Goal: Transaction & Acquisition: Obtain resource

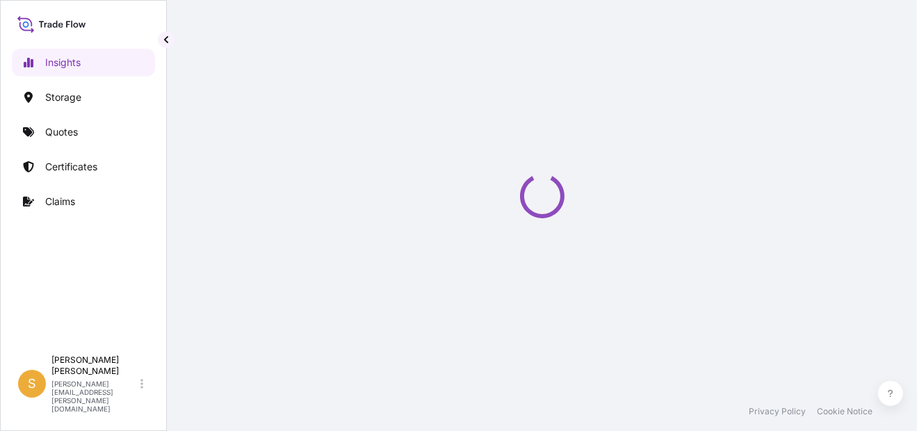
select select "2025"
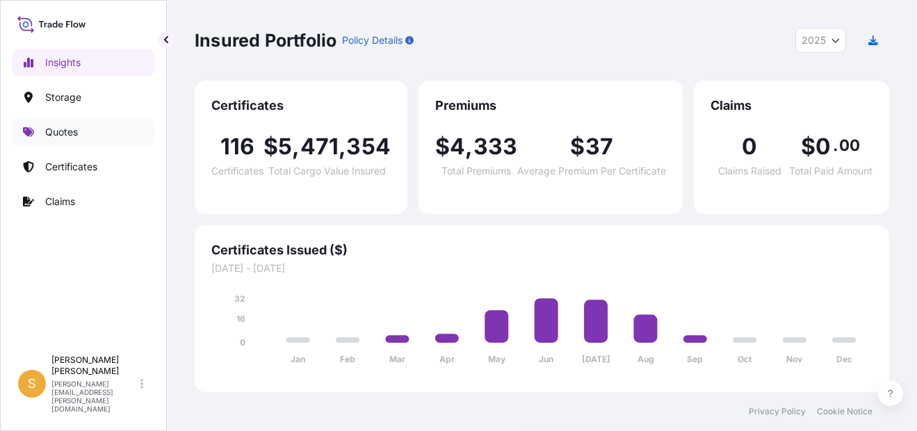
click at [97, 135] on link "Quotes" at bounding box center [83, 132] width 143 height 28
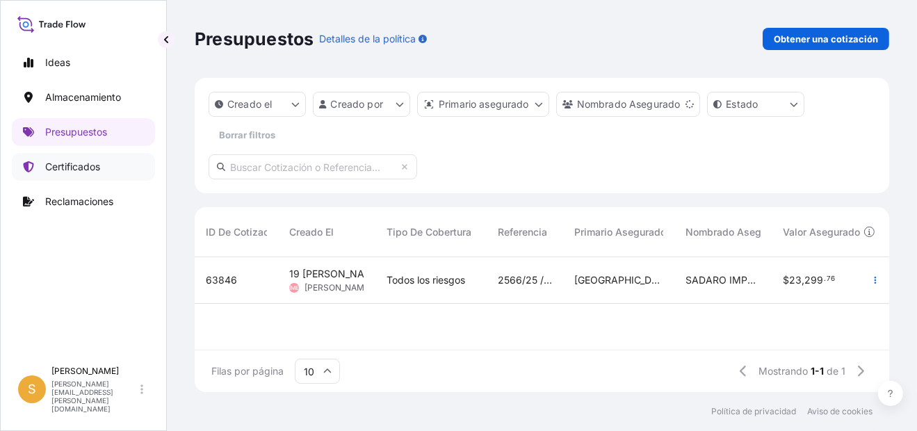
scroll to position [11, 10]
click at [95, 170] on p "Certificados" at bounding box center [72, 167] width 55 height 14
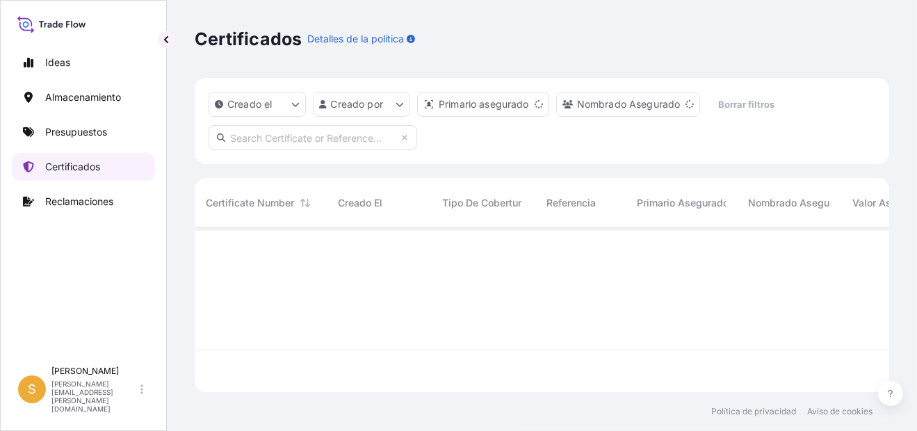
scroll to position [161, 684]
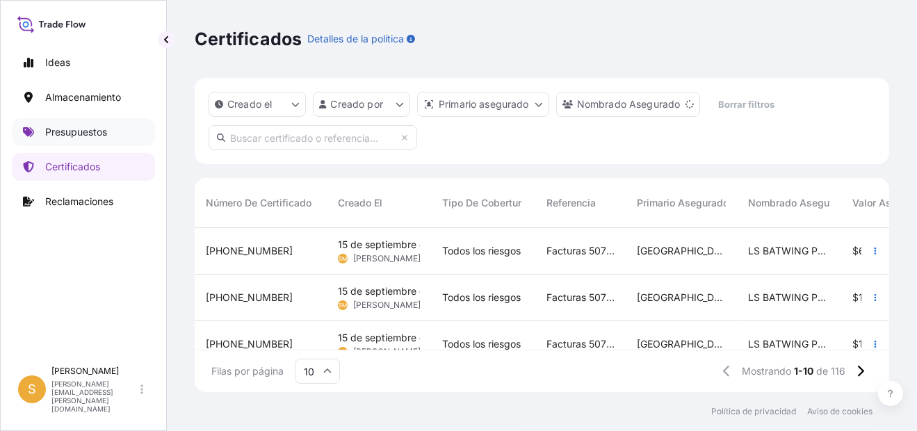
click at [81, 129] on p "Presupuestos" at bounding box center [76, 132] width 62 height 14
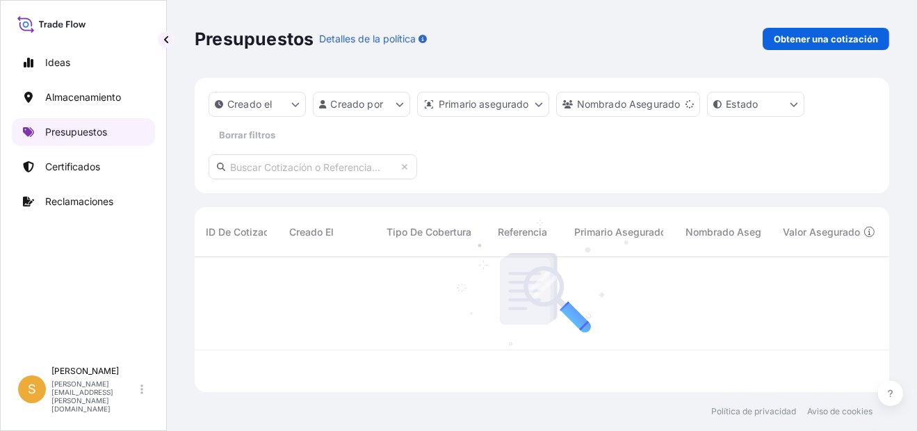
scroll to position [131, 684]
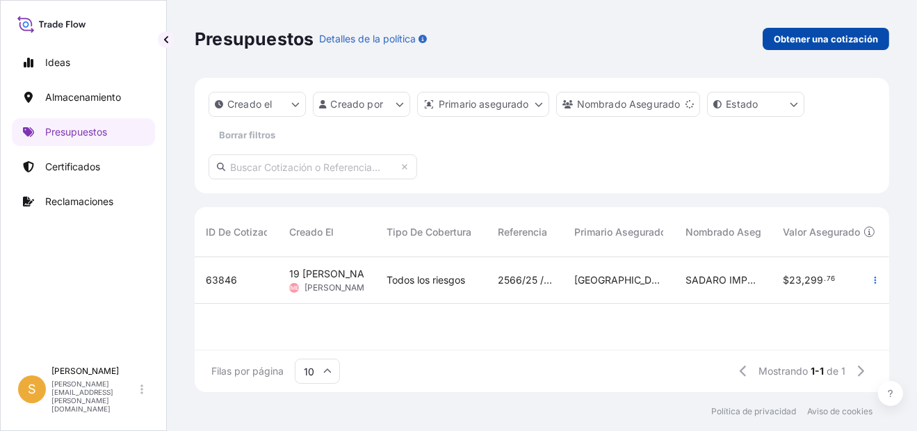
click at [779, 38] on p "Obtener una cotización" at bounding box center [826, 39] width 104 height 14
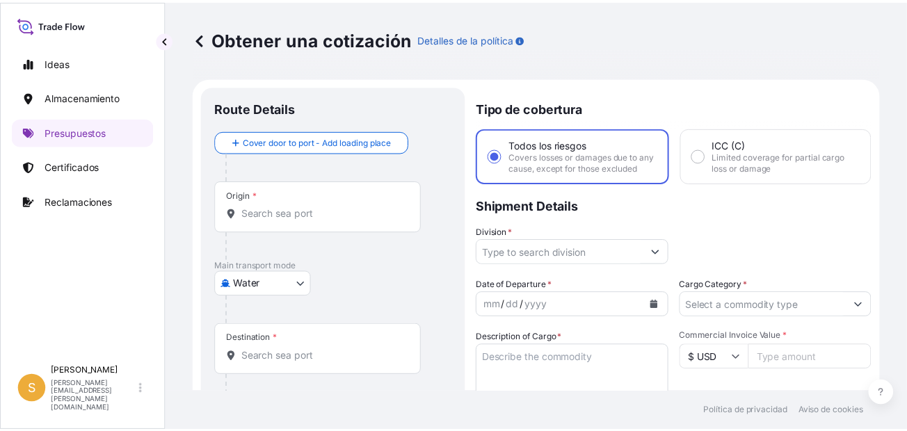
scroll to position [22, 0]
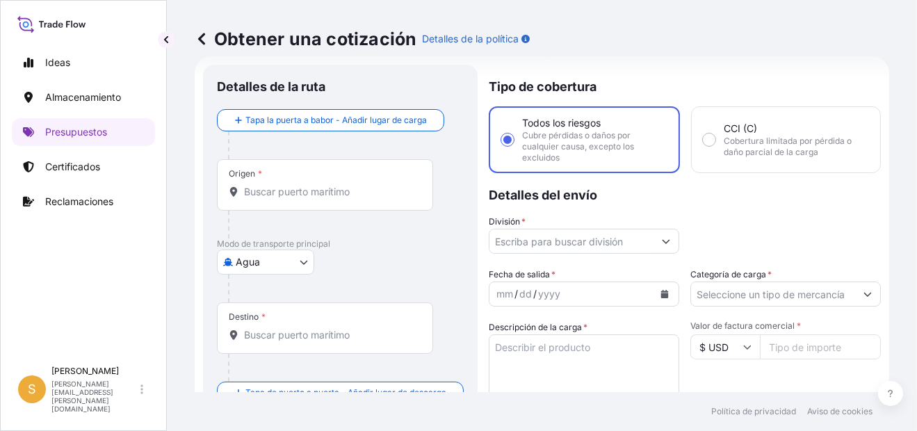
click at [362, 195] on input "Origen *" at bounding box center [330, 192] width 172 height 14
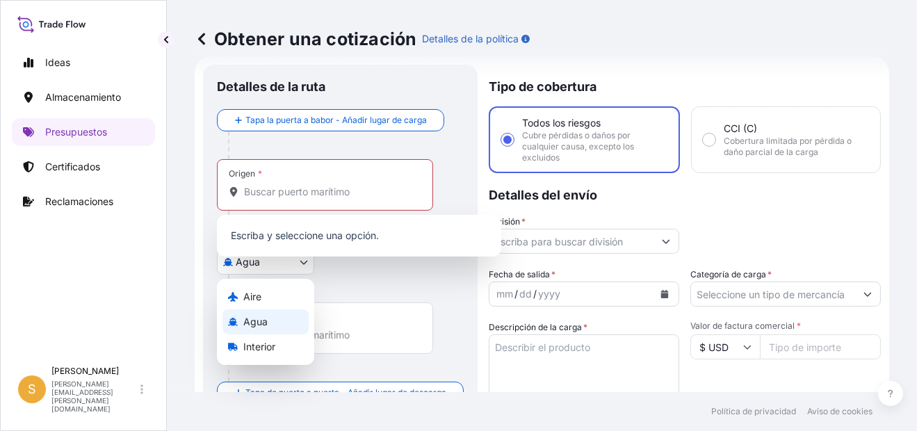
click at [251, 270] on body "0 opciones disponibles. Ideas Almacenamiento Presupuestos Certificados Reclamac…" at bounding box center [458, 215] width 917 height 431
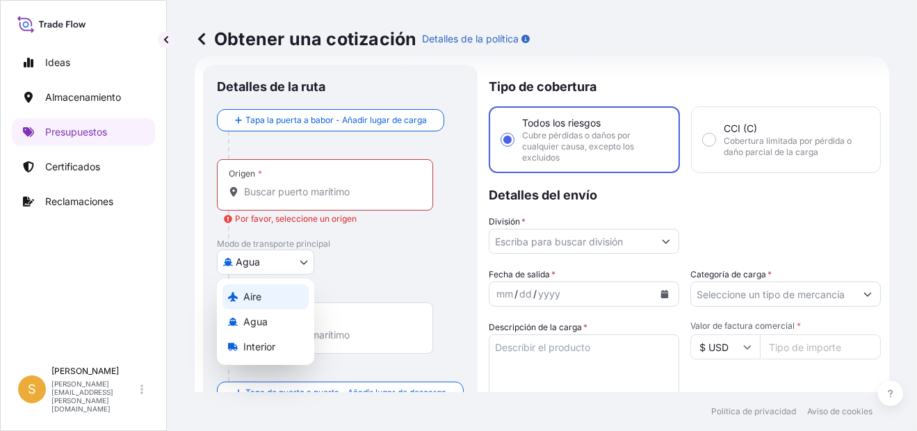
click at [264, 302] on div "Aire" at bounding box center [266, 296] width 86 height 25
select select "Air"
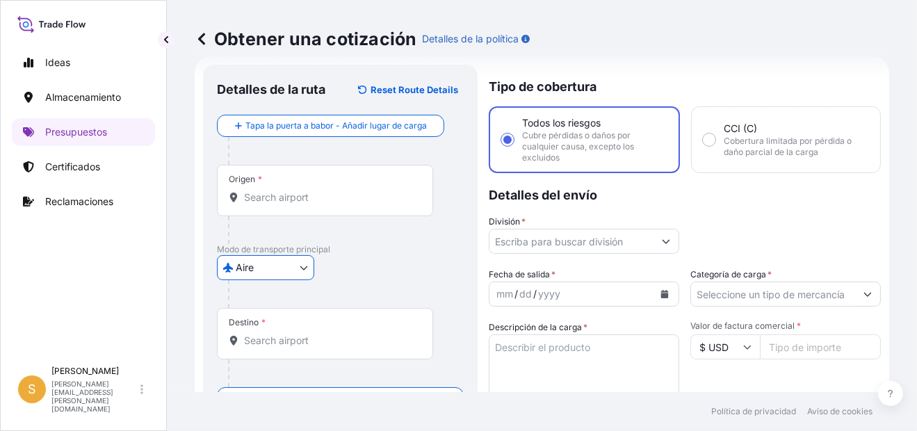
click at [305, 208] on div "Origen *" at bounding box center [325, 190] width 216 height 51
click at [305, 204] on input "Origen *" at bounding box center [330, 198] width 172 height 14
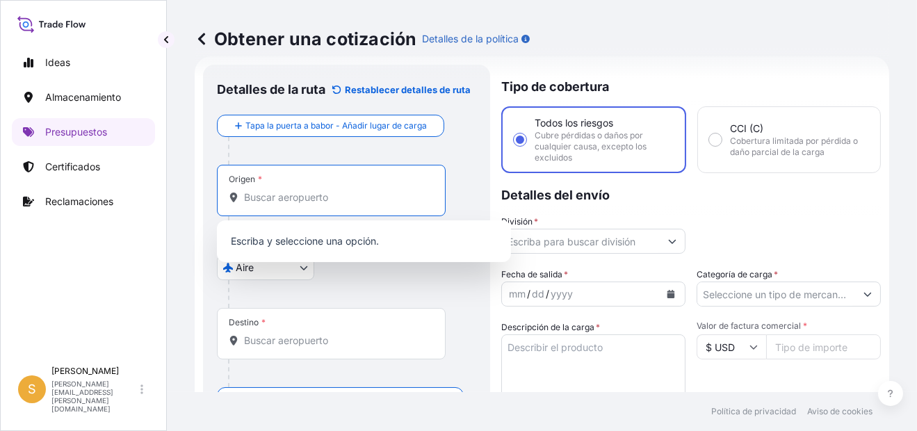
click at [324, 200] on input "Origen * Por favor, seleccione un origen" at bounding box center [336, 198] width 184 height 14
paste input "[GEOGRAPHIC_DATA]"
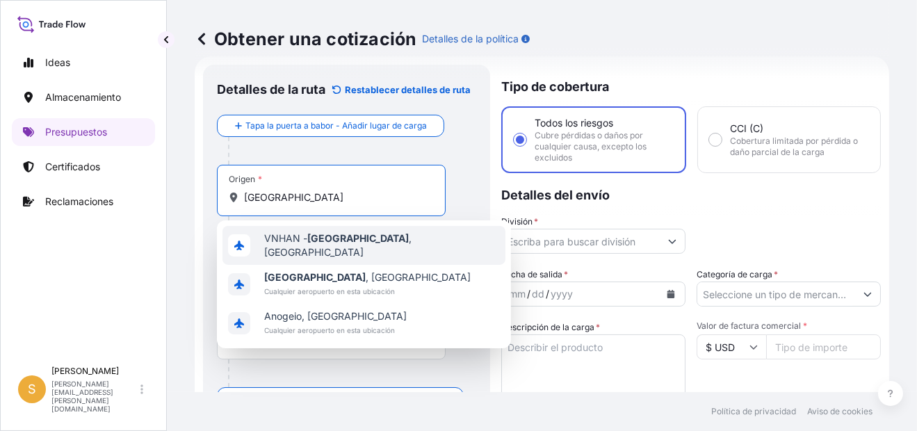
click at [354, 241] on span "VNHAN - [GEOGRAPHIC_DATA] , [GEOGRAPHIC_DATA]" at bounding box center [382, 246] width 236 height 28
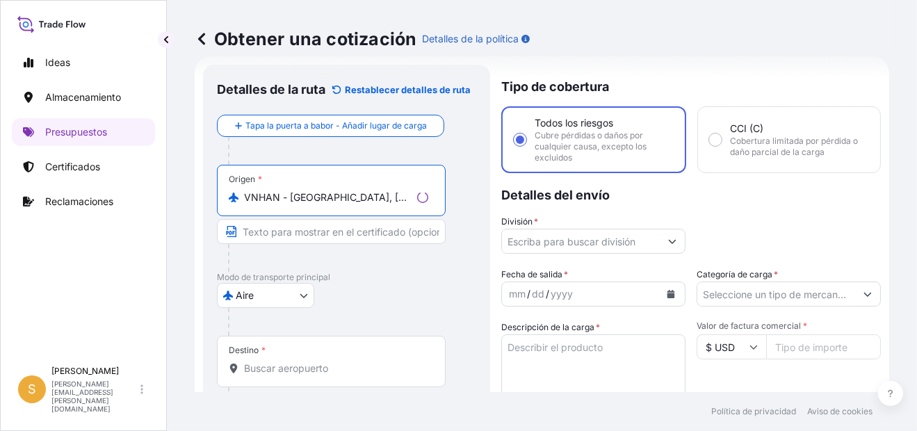
type input "VNHAN - [GEOGRAPHIC_DATA], [GEOGRAPHIC_DATA]"
click at [305, 367] on input "Destino *" at bounding box center [336, 369] width 184 height 14
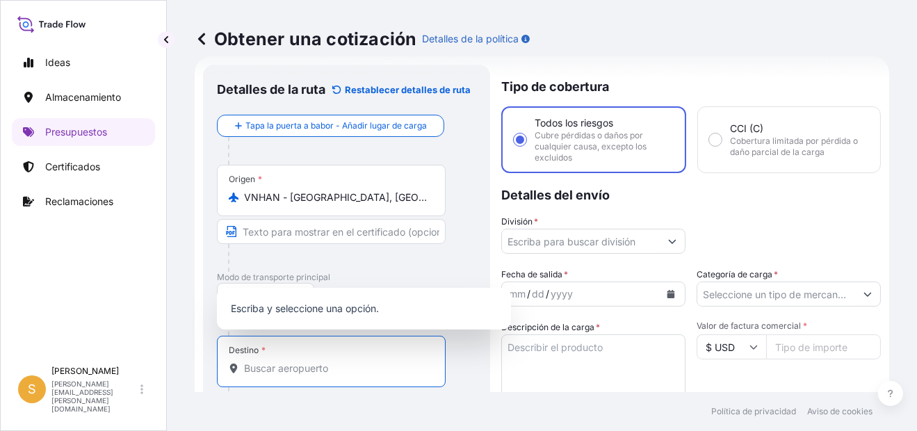
type input "ñ"
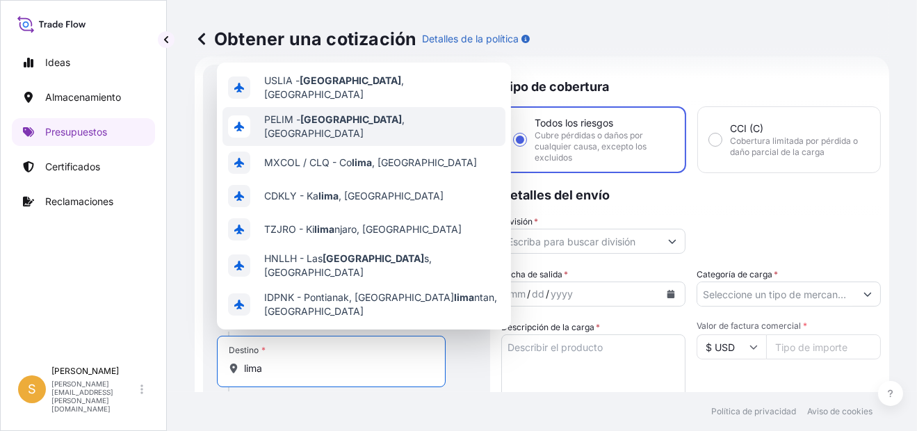
click at [365, 113] on div "PELIM - [GEOGRAPHIC_DATA] , [GEOGRAPHIC_DATA]" at bounding box center [364, 126] width 283 height 39
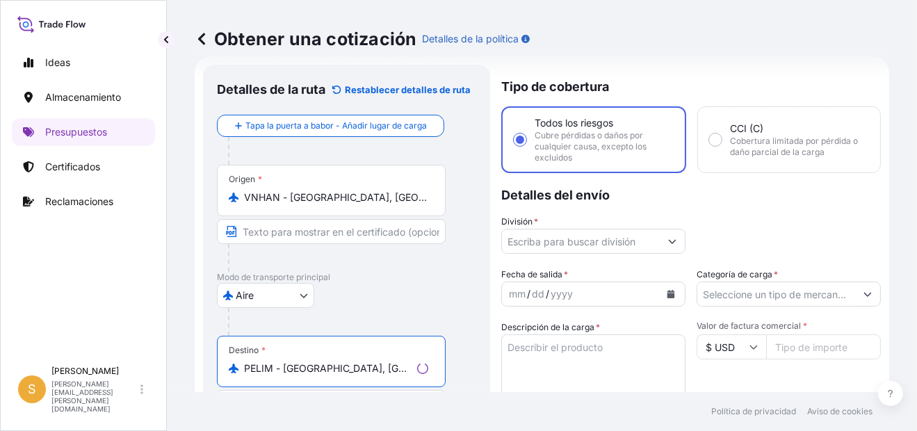
type input "PELIM - [GEOGRAPHIC_DATA], [GEOGRAPHIC_DATA]"
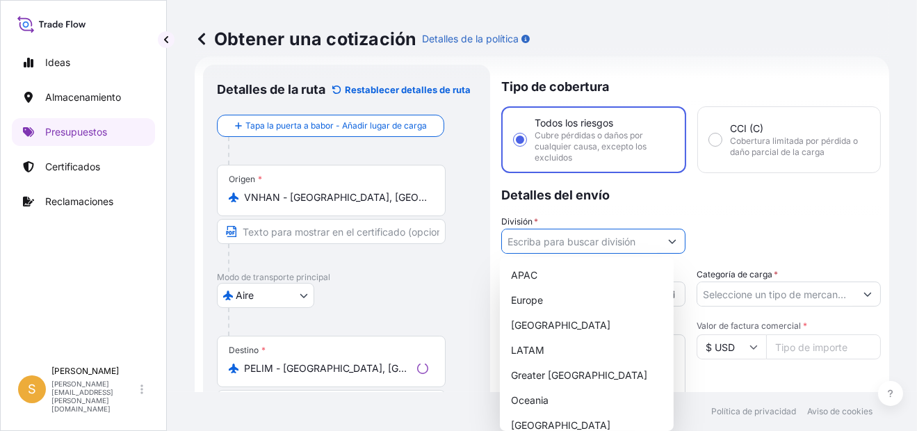
click at [634, 243] on input "División *" at bounding box center [581, 241] width 158 height 25
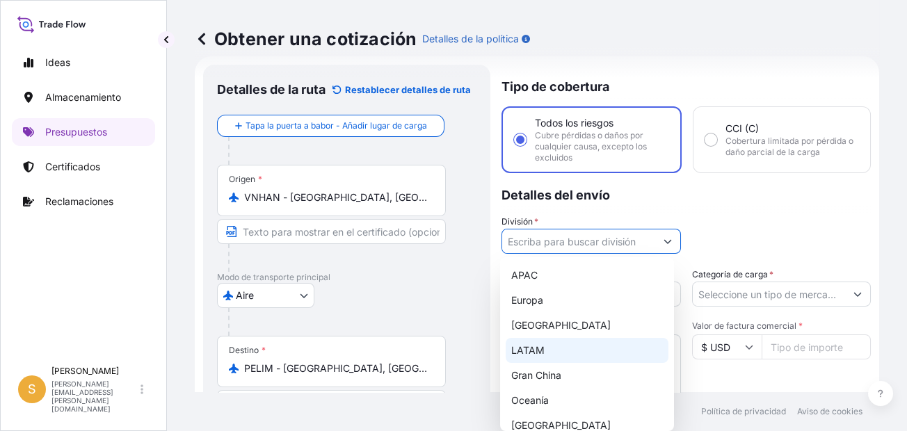
click at [544, 353] on div "LATAM" at bounding box center [587, 350] width 163 height 25
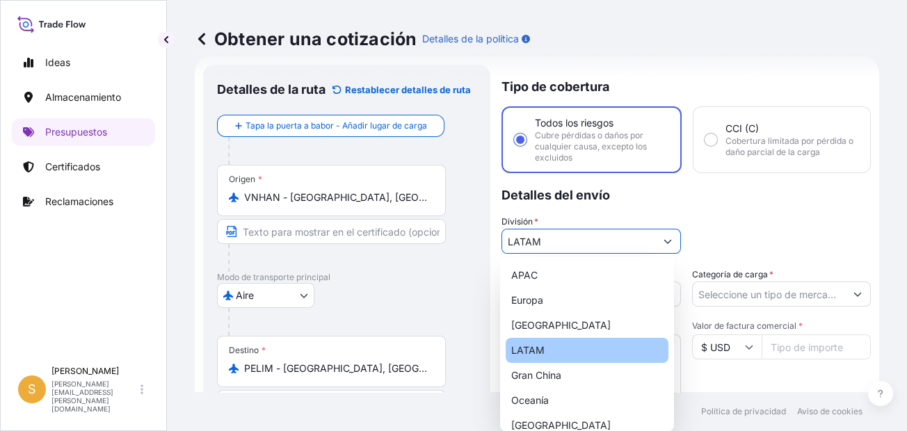
type input "LATAM"
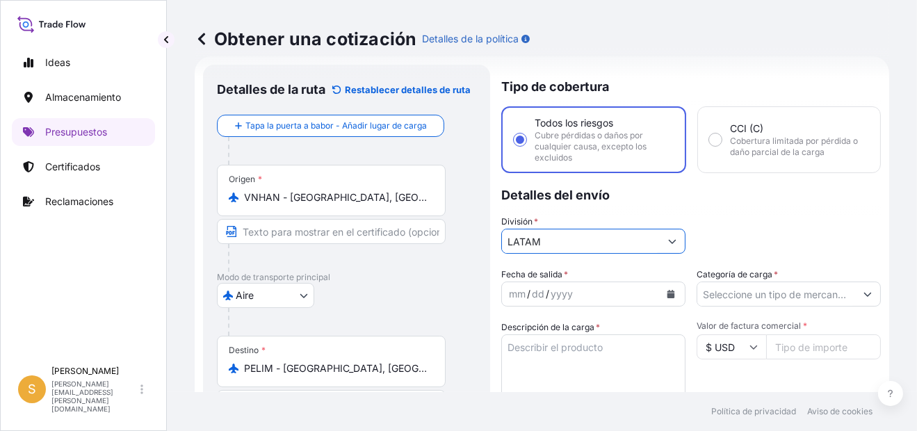
click at [668, 290] on icon "Calendario" at bounding box center [672, 294] width 8 height 8
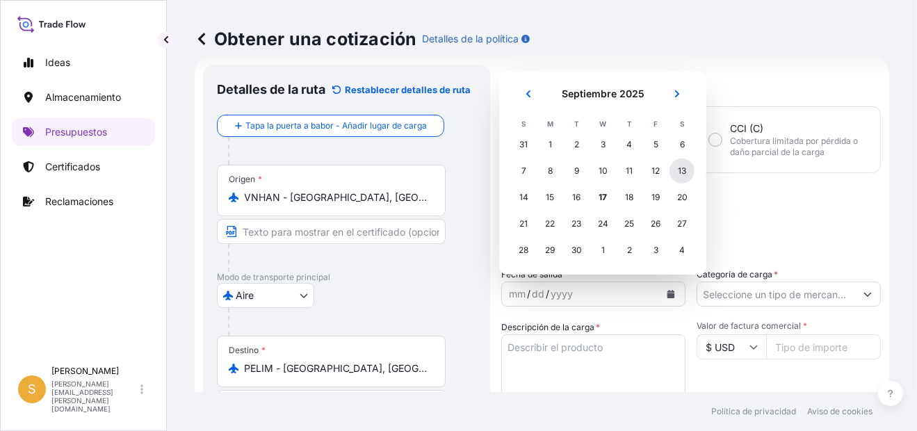
click at [686, 175] on div "13" at bounding box center [682, 171] width 25 height 25
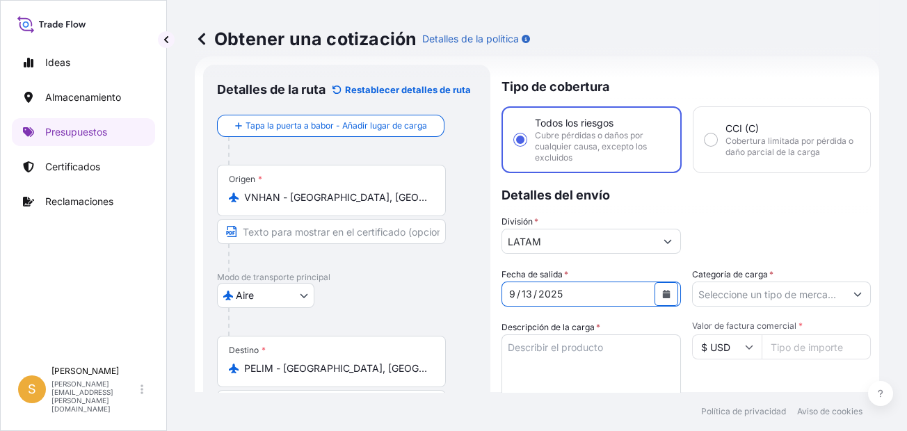
click at [805, 291] on input "Categoría de carga *" at bounding box center [769, 294] width 153 height 25
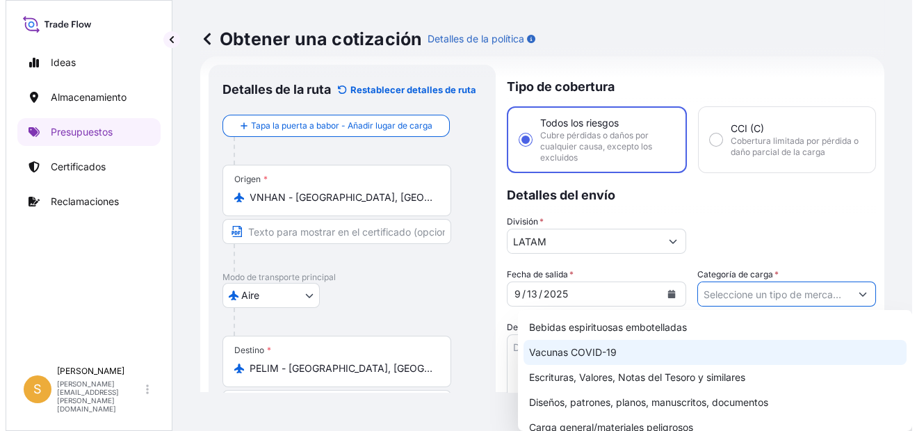
scroll to position [70, 0]
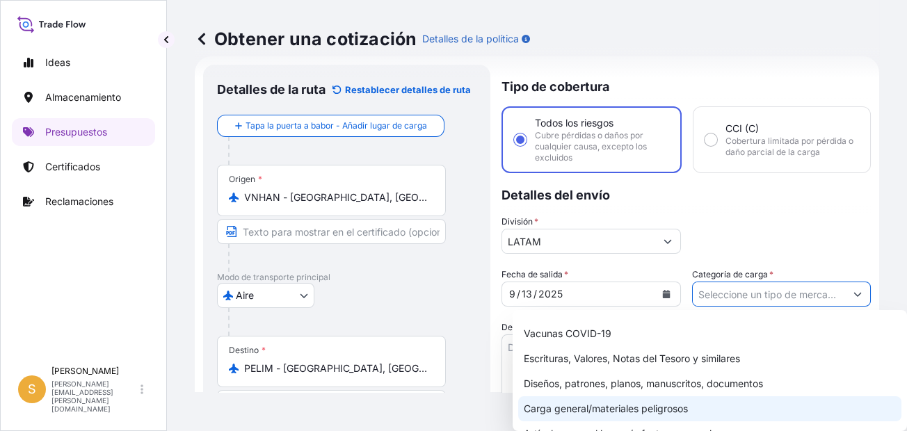
click at [637, 410] on div "Carga general/materiales peligrosos" at bounding box center [709, 408] width 383 height 25
type input "General Cargo/Hazardous Material"
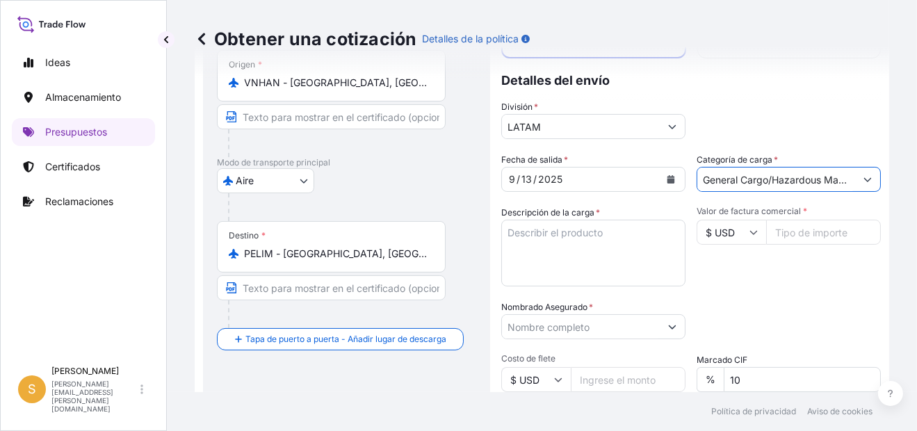
scroll to position [230, 0]
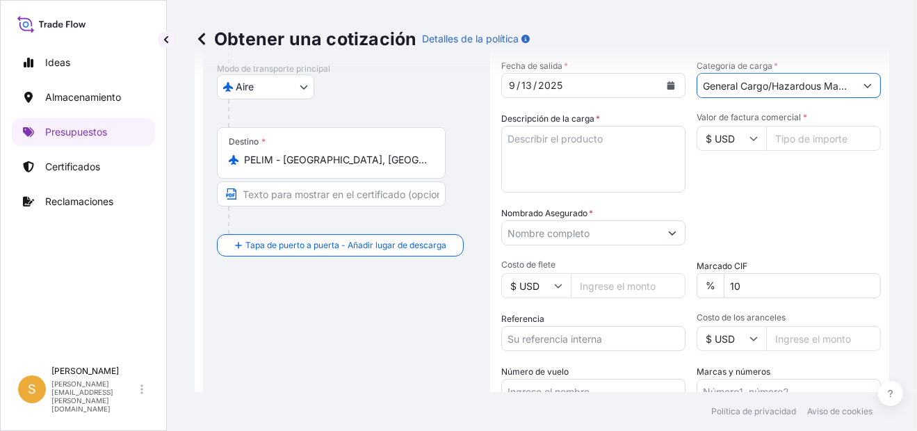
click at [578, 151] on textarea "Descripción de la carga *" at bounding box center [593, 159] width 184 height 67
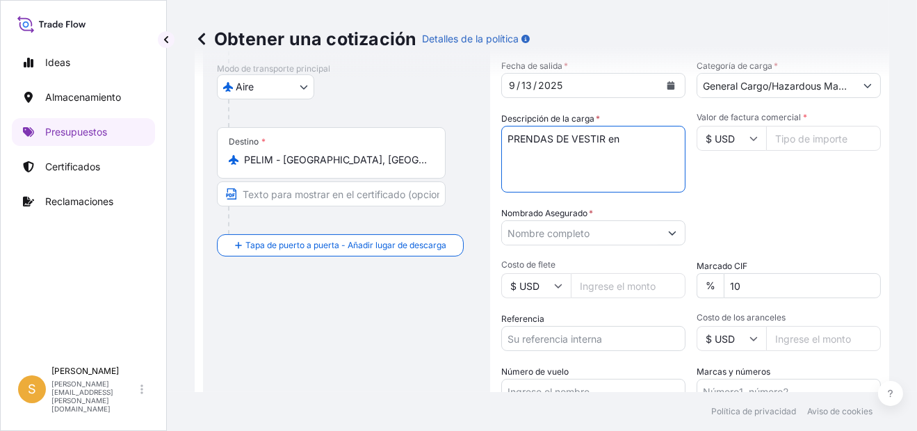
click at [623, 136] on textarea "PRENDAS DE VESTIR en" at bounding box center [593, 159] width 184 height 67
click at [633, 143] on textarea "PRENDAS DE VESTIR en" at bounding box center [593, 159] width 184 height 67
paste textarea "24 CARTONES"
type textarea "PRENDAS DE VESTIR en 24 CARTONES"
click at [818, 140] on input "Valor de factura comercial *" at bounding box center [823, 138] width 115 height 25
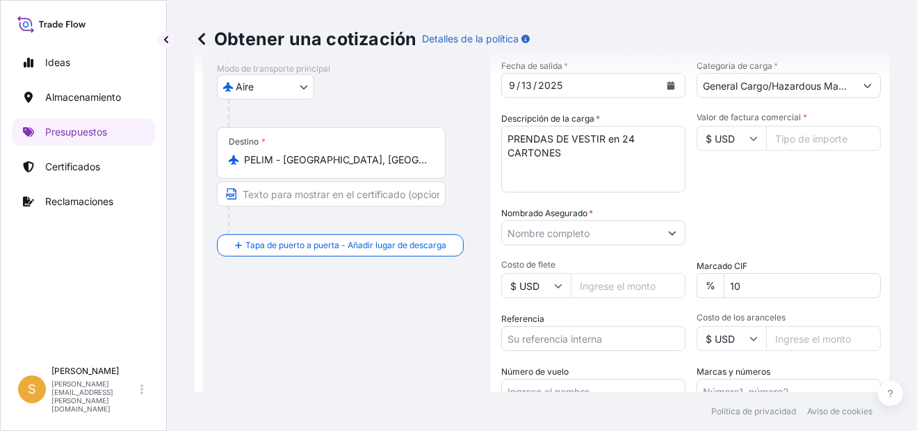
click at [824, 140] on input "Valor de factura comercial *" at bounding box center [823, 138] width 115 height 25
paste input "4975.50"
type input "4975.50"
drag, startPoint x: 797, startPoint y: 285, endPoint x: 658, endPoint y: 221, distance: 152.4
click at [669, 221] on div "Fecha de salida * [DATE] Categoría de carga * General Cargo/Hazardous Material …" at bounding box center [691, 231] width 380 height 345
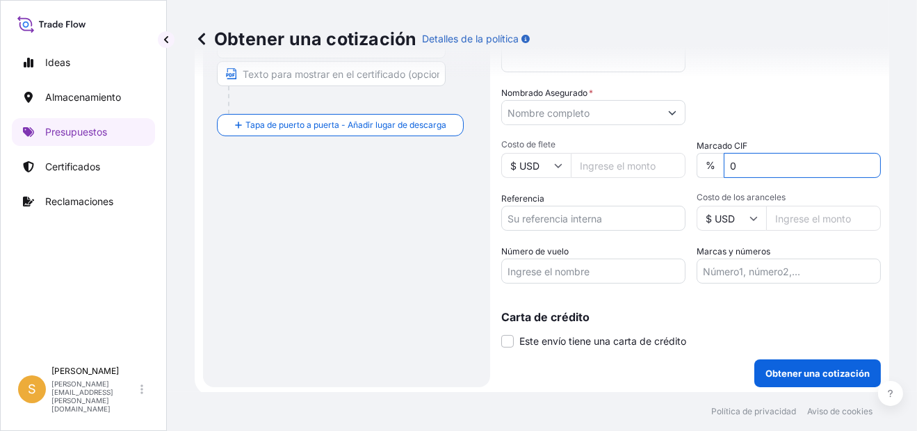
scroll to position [352, 0]
type input "0"
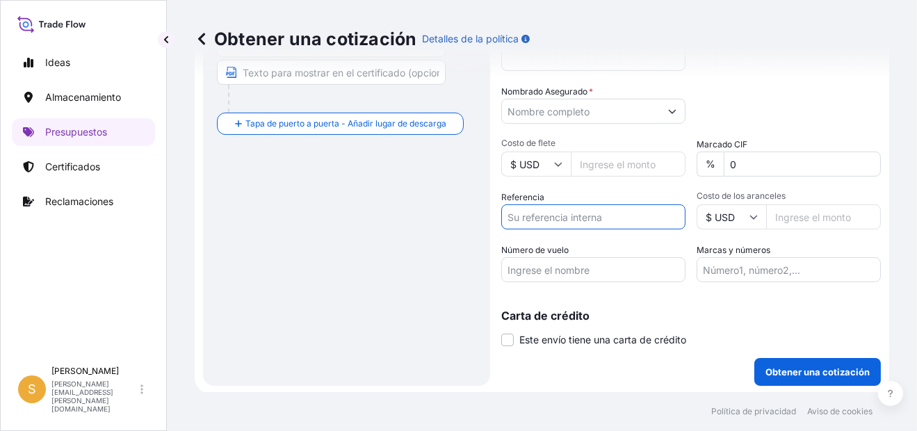
click at [599, 226] on input "Referencia" at bounding box center [593, 216] width 184 height 25
paste input "Factura 5083198315."
type input "Factura 5083198315."
click at [608, 276] on input "Número de vuelo" at bounding box center [593, 269] width 184 height 25
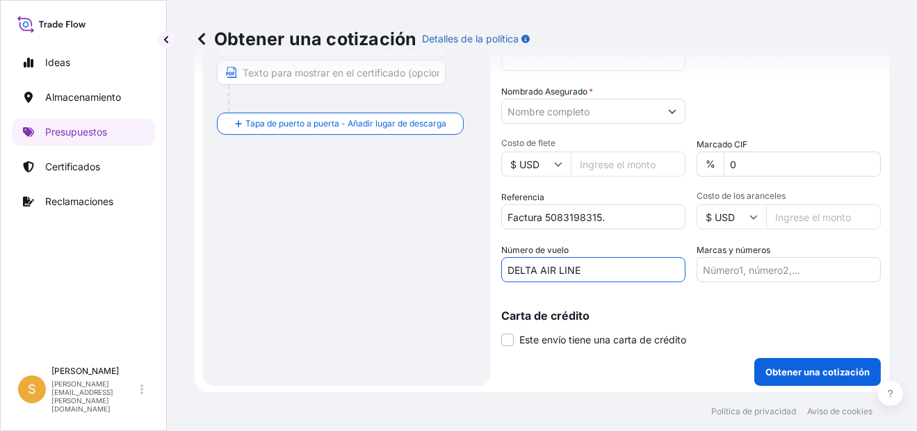
paste input "DL0151"
type input "DELTA AIR LINE DL0151"
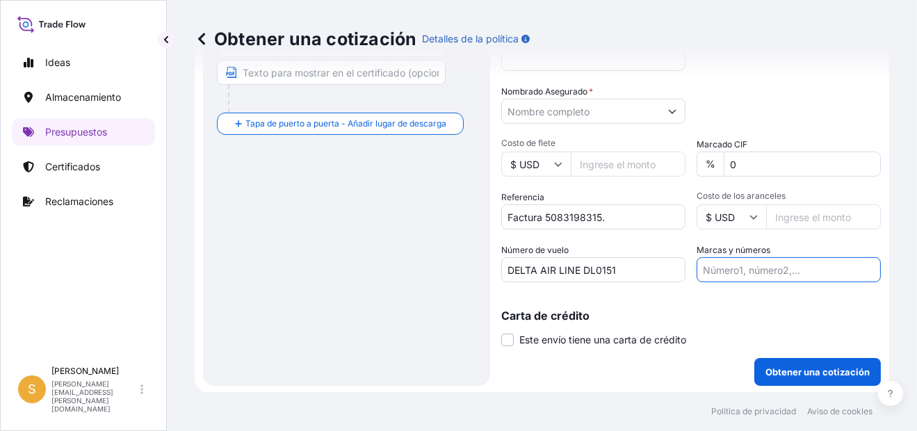
click at [771, 264] on input "Marcas y números" at bounding box center [789, 269] width 184 height 25
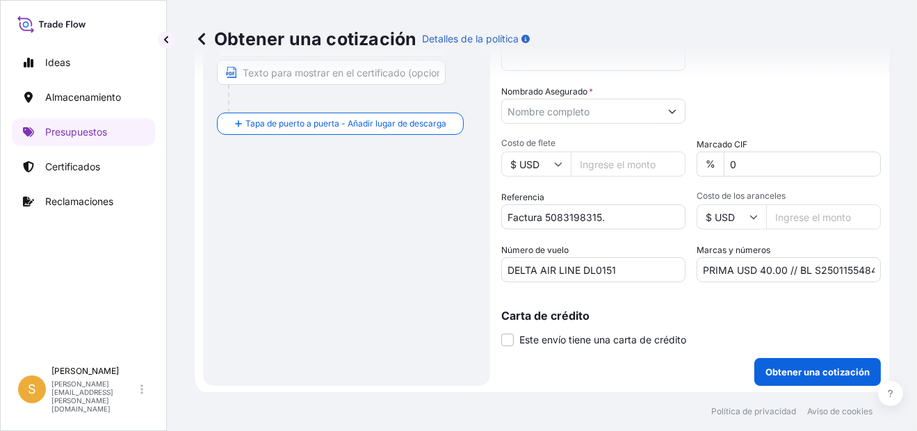
click at [827, 269] on input "PRIMA USD 40.00 // BL S2501155484" at bounding box center [789, 269] width 184 height 25
click at [829, 268] on input "PRIMA USD 40.00 // BL S2501155484" at bounding box center [789, 269] width 184 height 25
paste input "S2501315964"
click at [827, 267] on input "PRIMA USD 40.00 // BL S25S25013159641155484" at bounding box center [789, 269] width 184 height 25
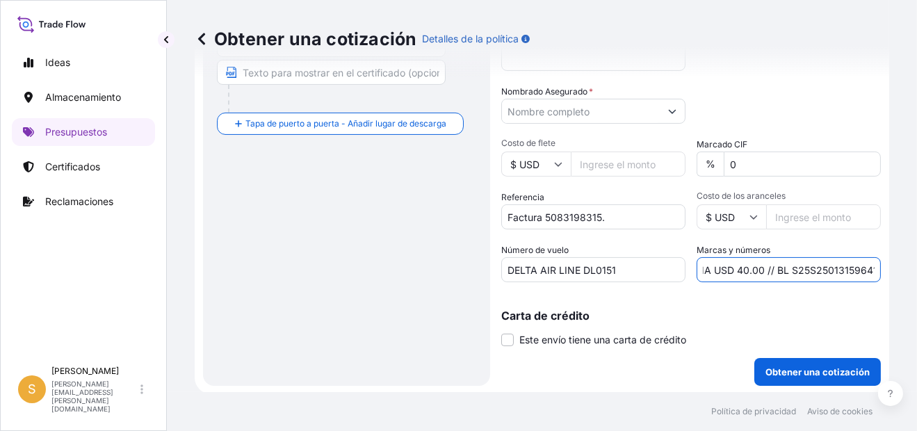
click at [827, 267] on input "PRIMA USD 40.00 // BL S25S25013159641155484" at bounding box center [789, 269] width 184 height 25
paste input "0131596"
type input "PRIMA USD 40.00 // BL S2501315964"
click at [802, 377] on p "Obtener una cotización" at bounding box center [818, 372] width 104 height 14
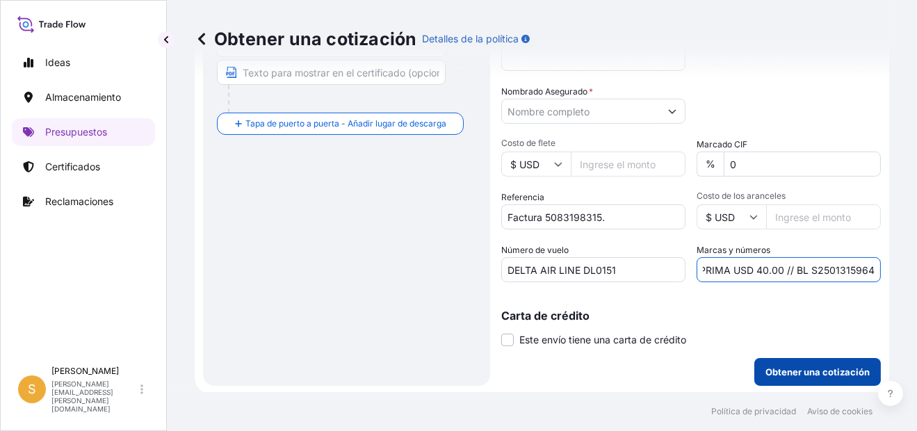
scroll to position [0, 0]
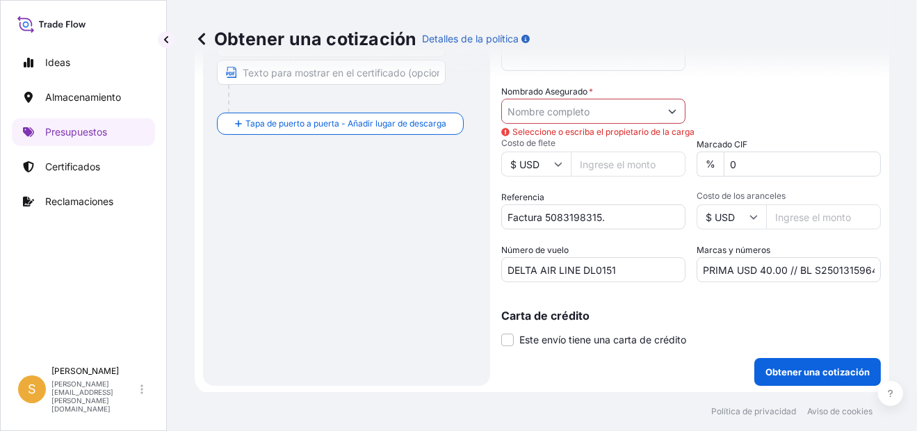
click at [611, 108] on input "Nombrado Asegurado *" at bounding box center [581, 111] width 158 height 25
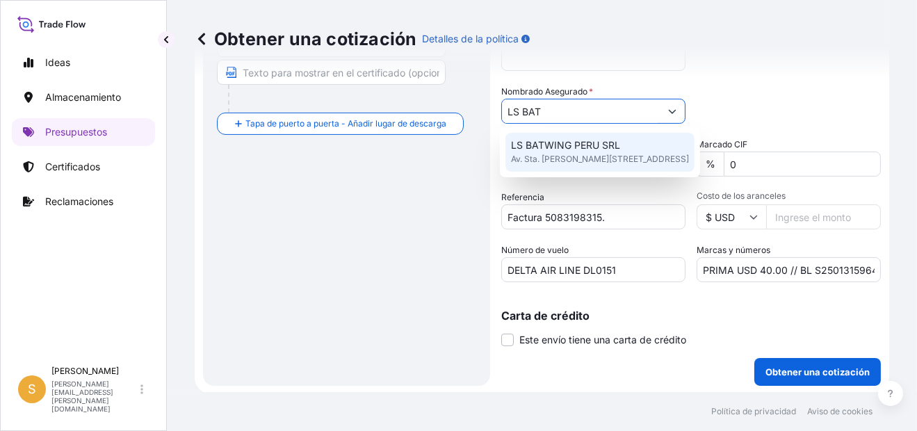
click at [587, 149] on span "LS BATWING PERU SRL" at bounding box center [565, 145] width 109 height 14
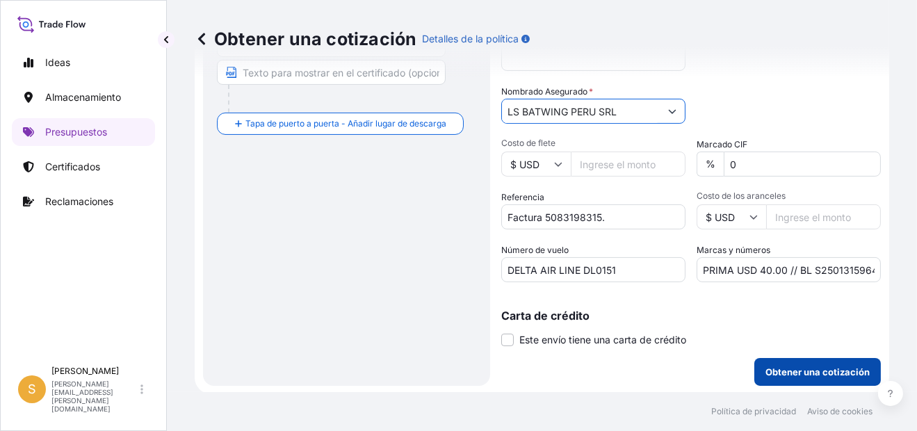
type input "LS BATWING PERU SRL"
click at [766, 373] on p "Obtener una cotización" at bounding box center [818, 372] width 104 height 14
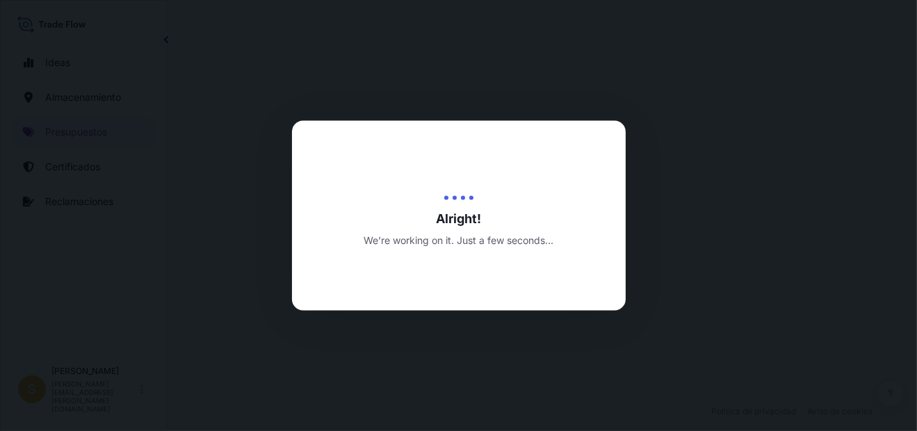
select select "Air"
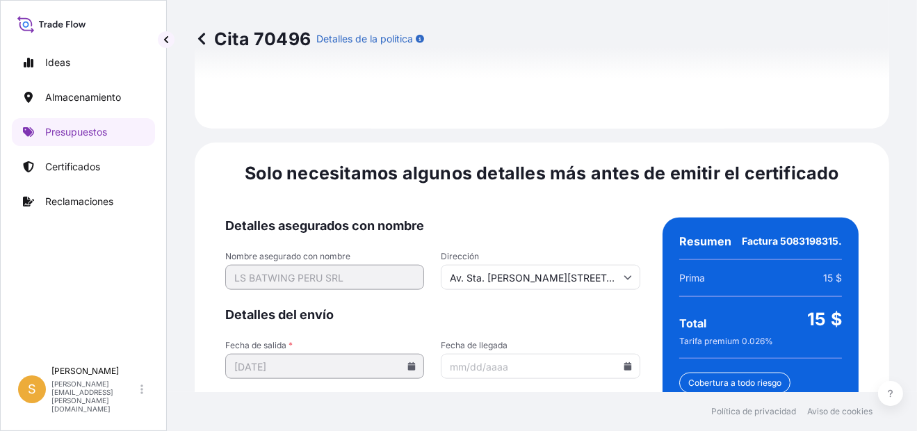
scroll to position [2192, 0]
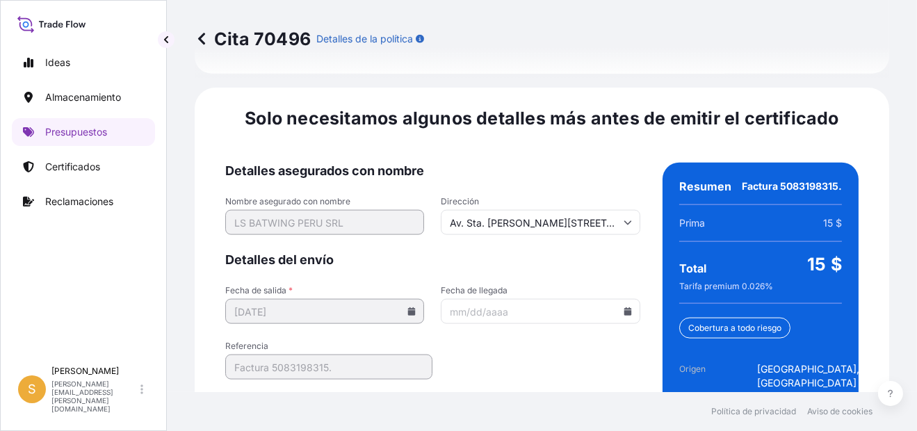
click at [621, 299] on input "Fecha de llegada" at bounding box center [540, 311] width 199 height 25
click at [624, 307] on icon at bounding box center [628, 311] width 8 height 8
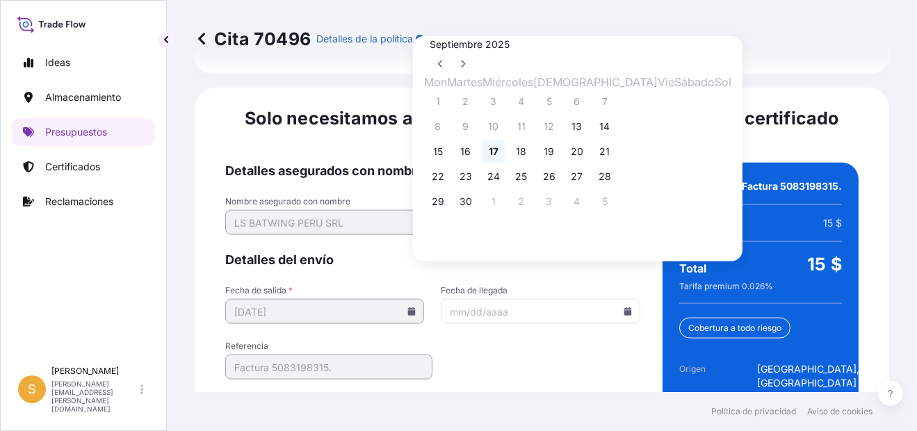
click at [505, 157] on button "17" at bounding box center [494, 151] width 22 height 22
type input "[DATE]"
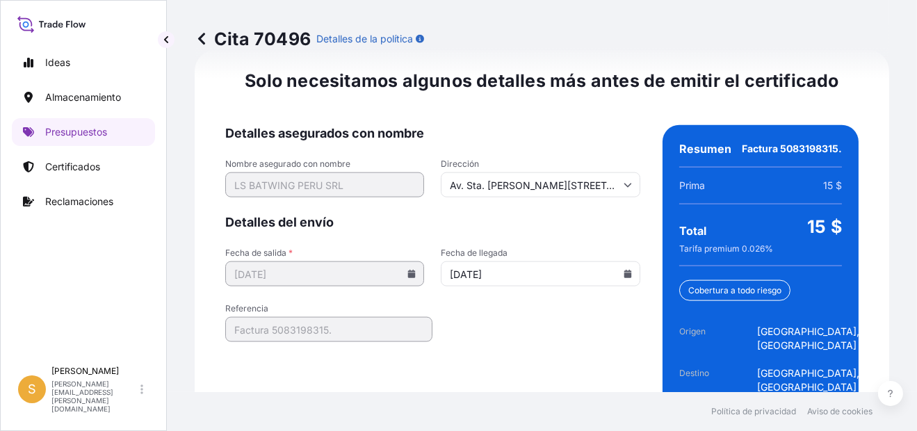
scroll to position [2249, 0]
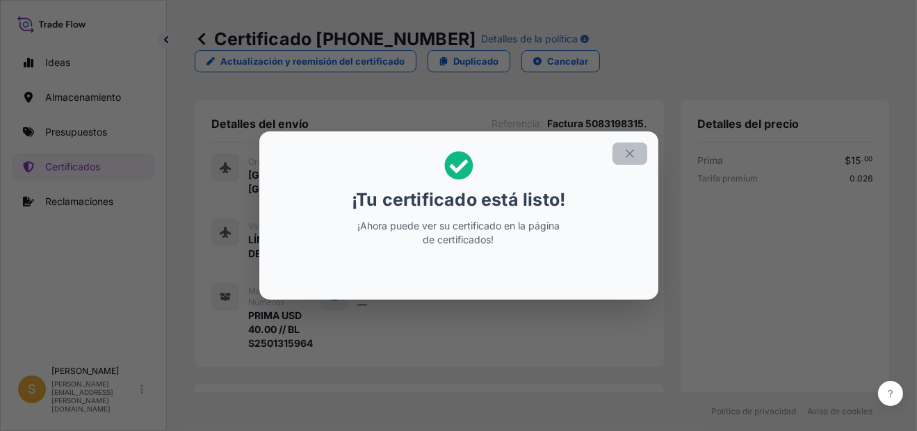
click at [627, 156] on icon "button" at bounding box center [630, 153] width 13 height 13
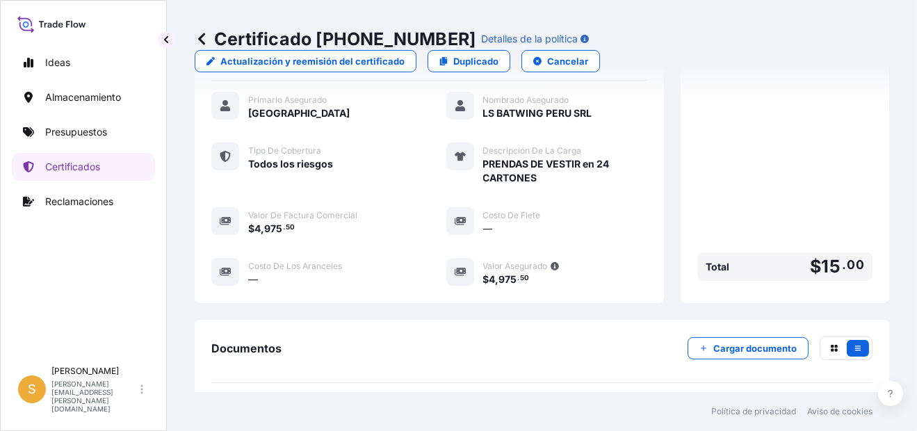
scroll to position [486, 0]
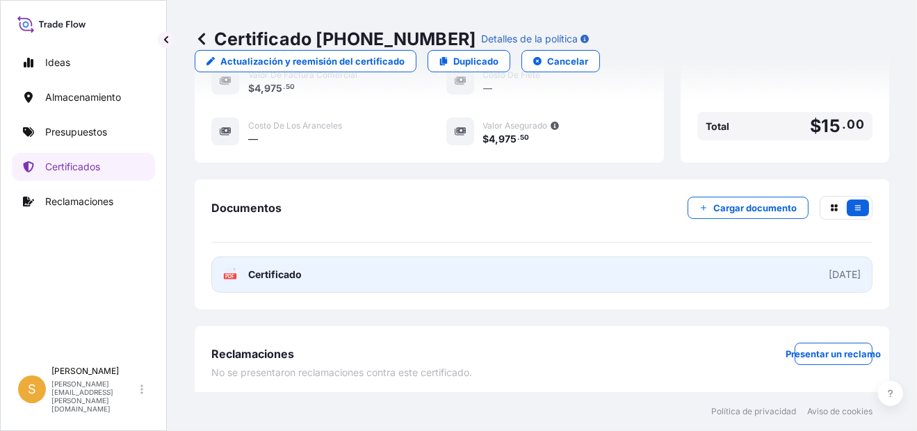
click at [355, 278] on link "PDF Certificado [DATE]" at bounding box center [541, 275] width 661 height 36
